Goal: Task Accomplishment & Management: Manage account settings

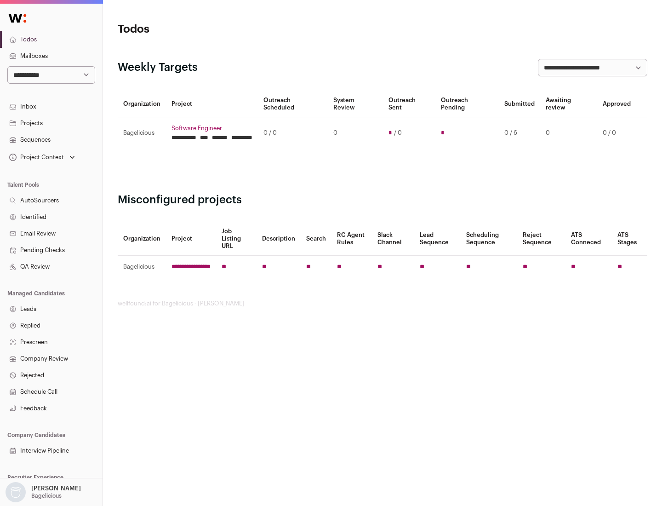
click at [51, 123] on link "Projects" at bounding box center [51, 123] width 103 height 17
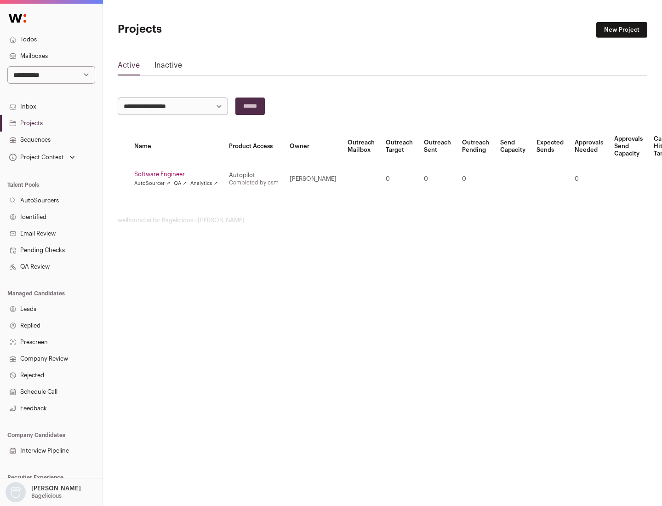
click at [179, 174] on link "Software Engineer" at bounding box center [176, 174] width 84 height 7
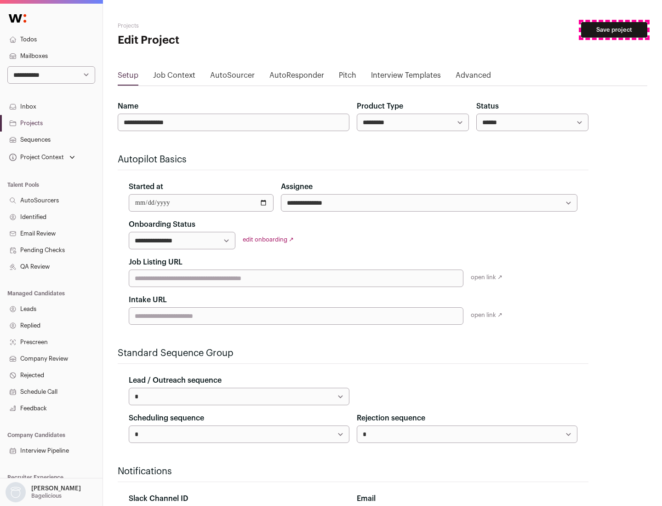
click at [614, 30] on button "Save project" at bounding box center [614, 30] width 66 height 16
